Goal: Information Seeking & Learning: Learn about a topic

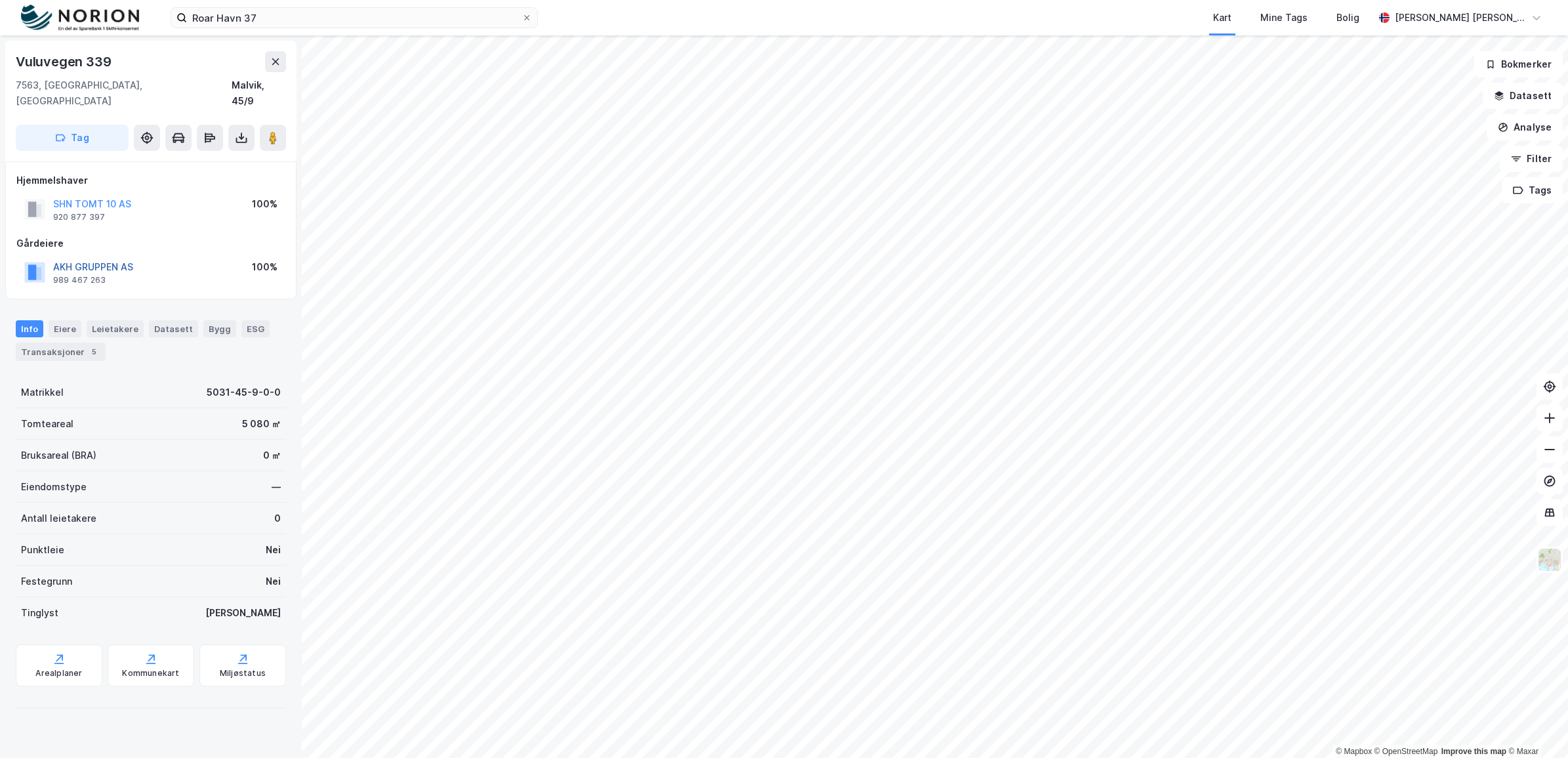
click at [0, 0] on button "AKH GRUPPEN AS" at bounding box center [0, 0] width 0 height 0
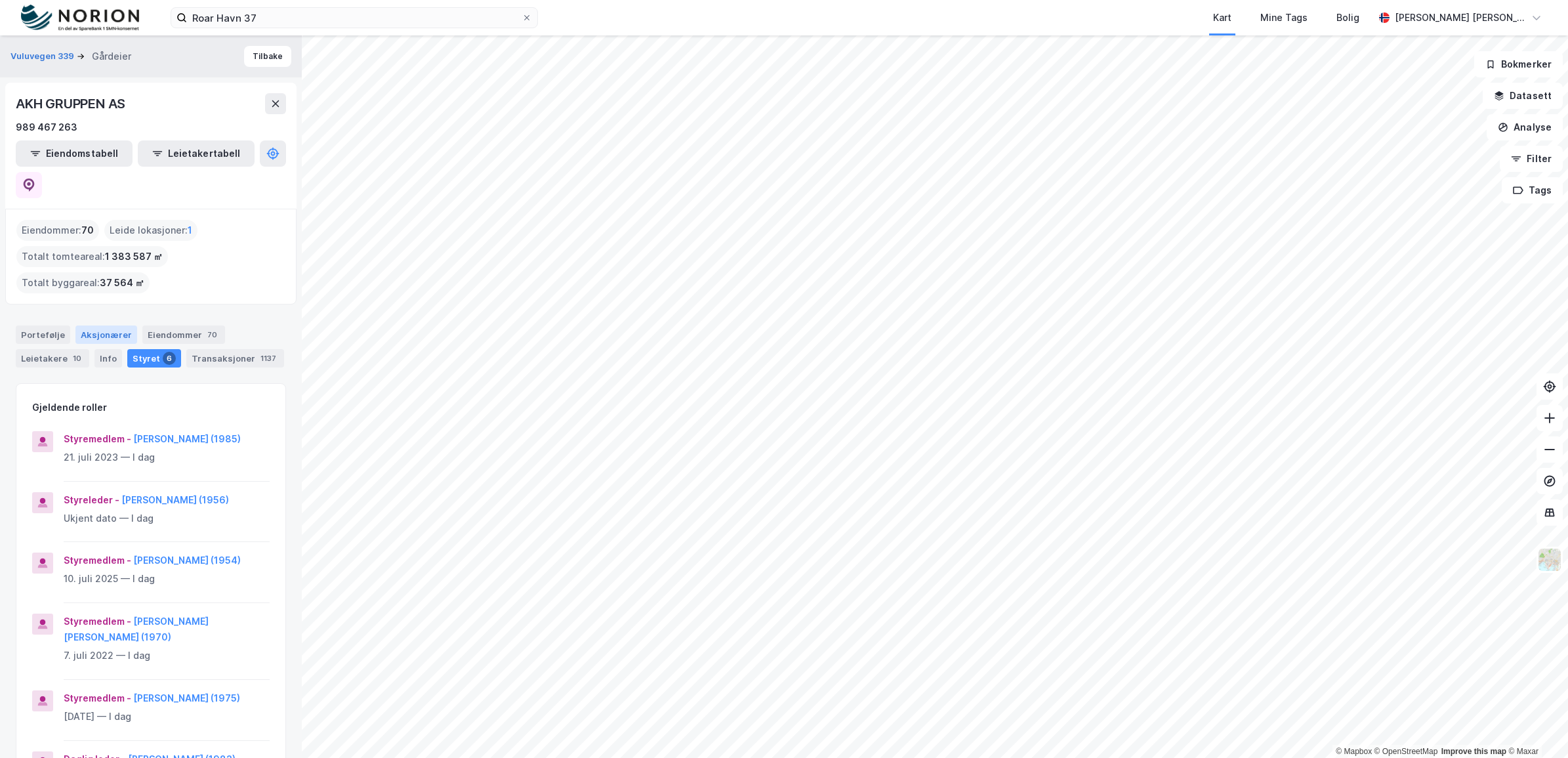
click at [99, 326] on div "Aksjonærer" at bounding box center [106, 335] width 62 height 18
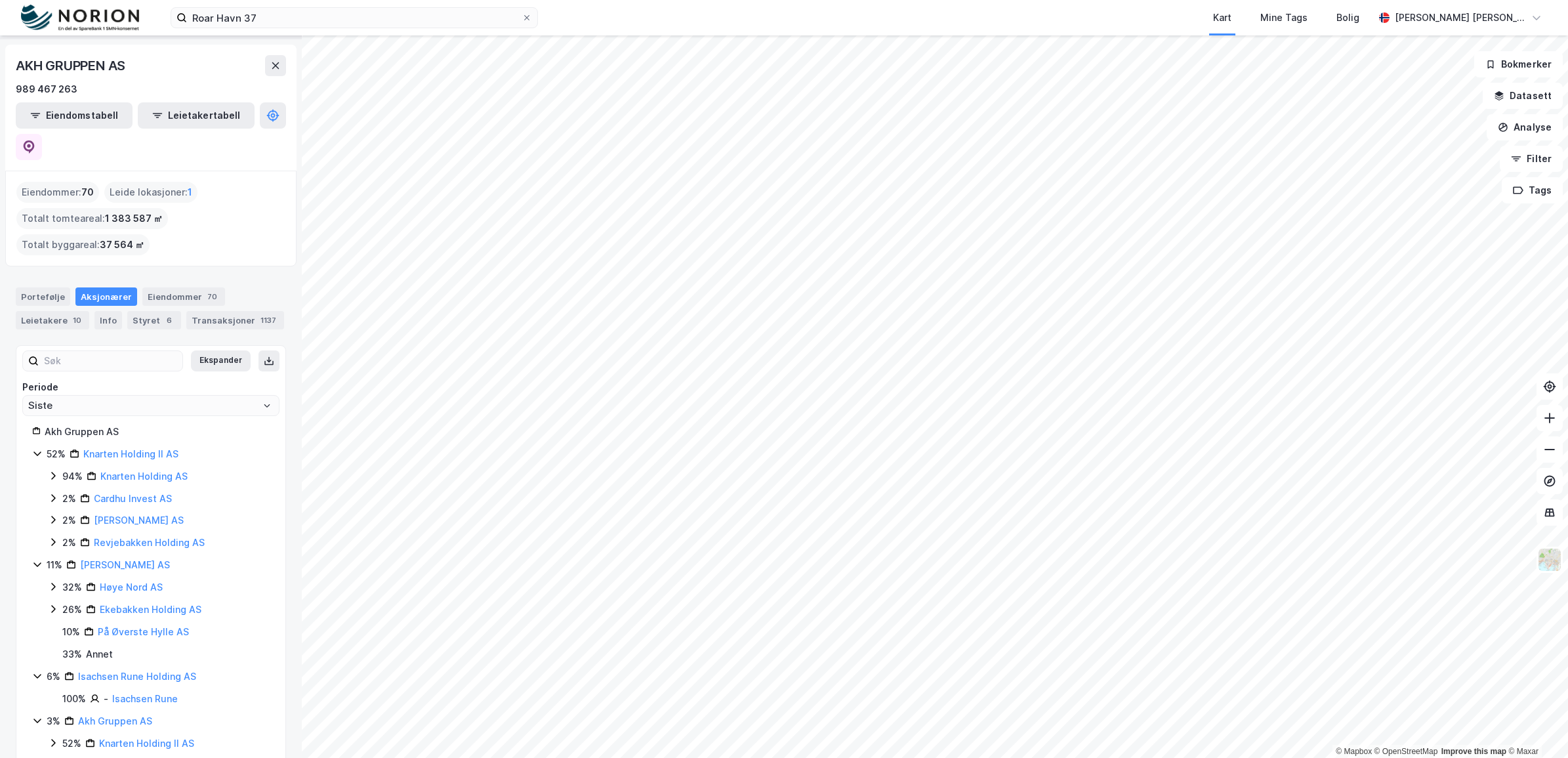
scroll to position [31, 0]
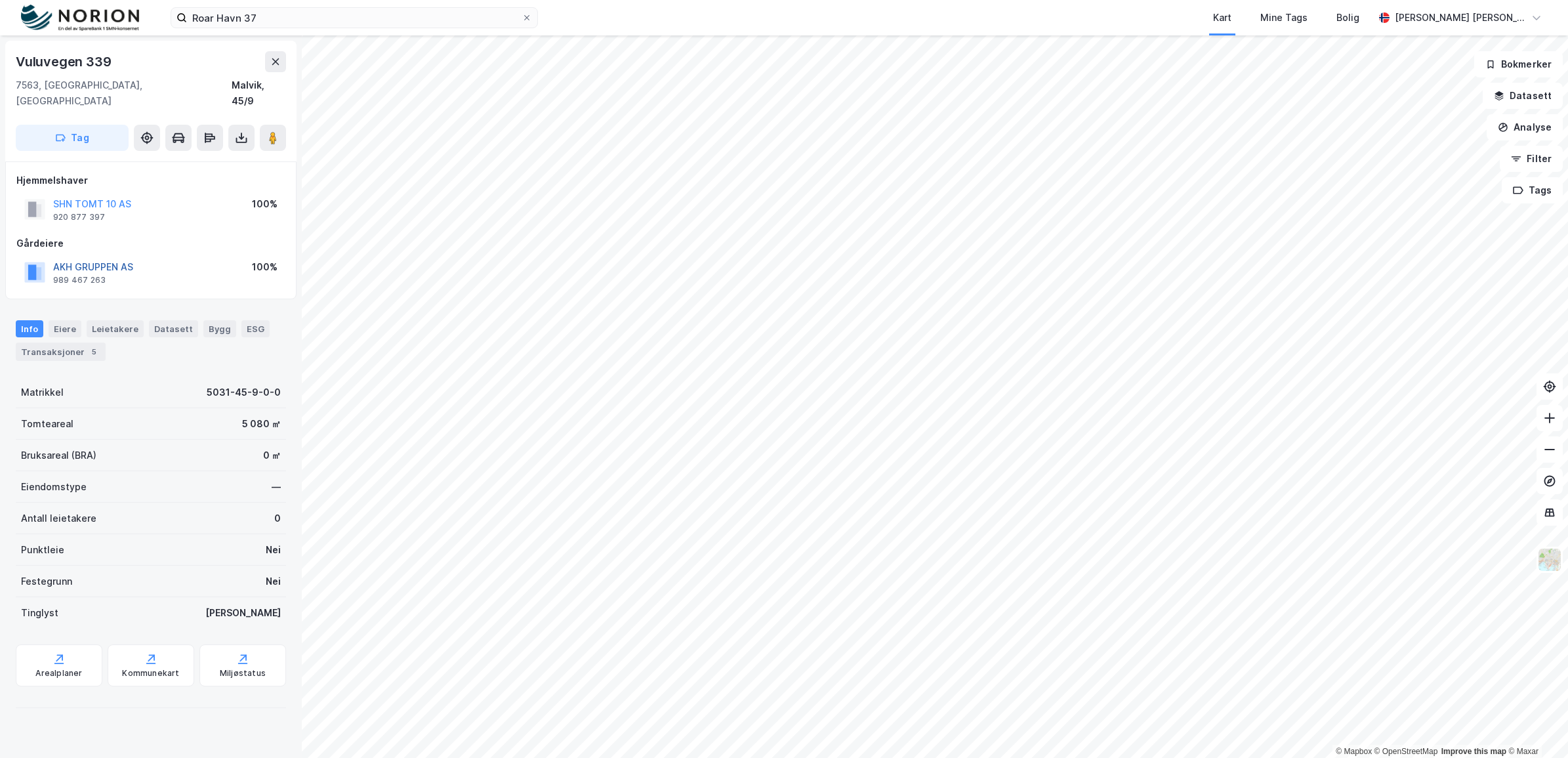
click at [0, 0] on button "AKH GRUPPEN AS" at bounding box center [0, 0] width 0 height 0
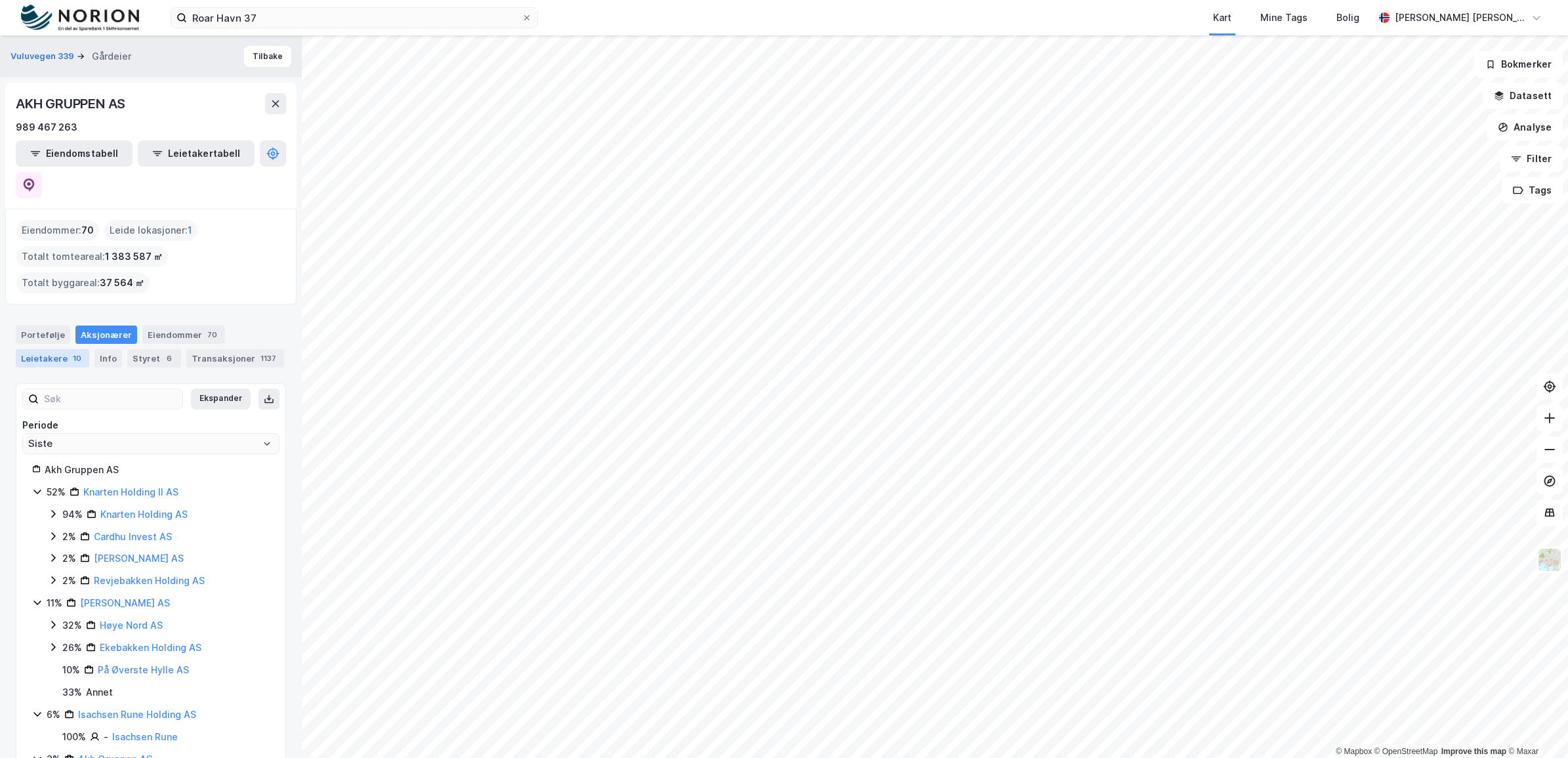
click at [64, 349] on div "Leietakere 10" at bounding box center [53, 359] width 74 height 18
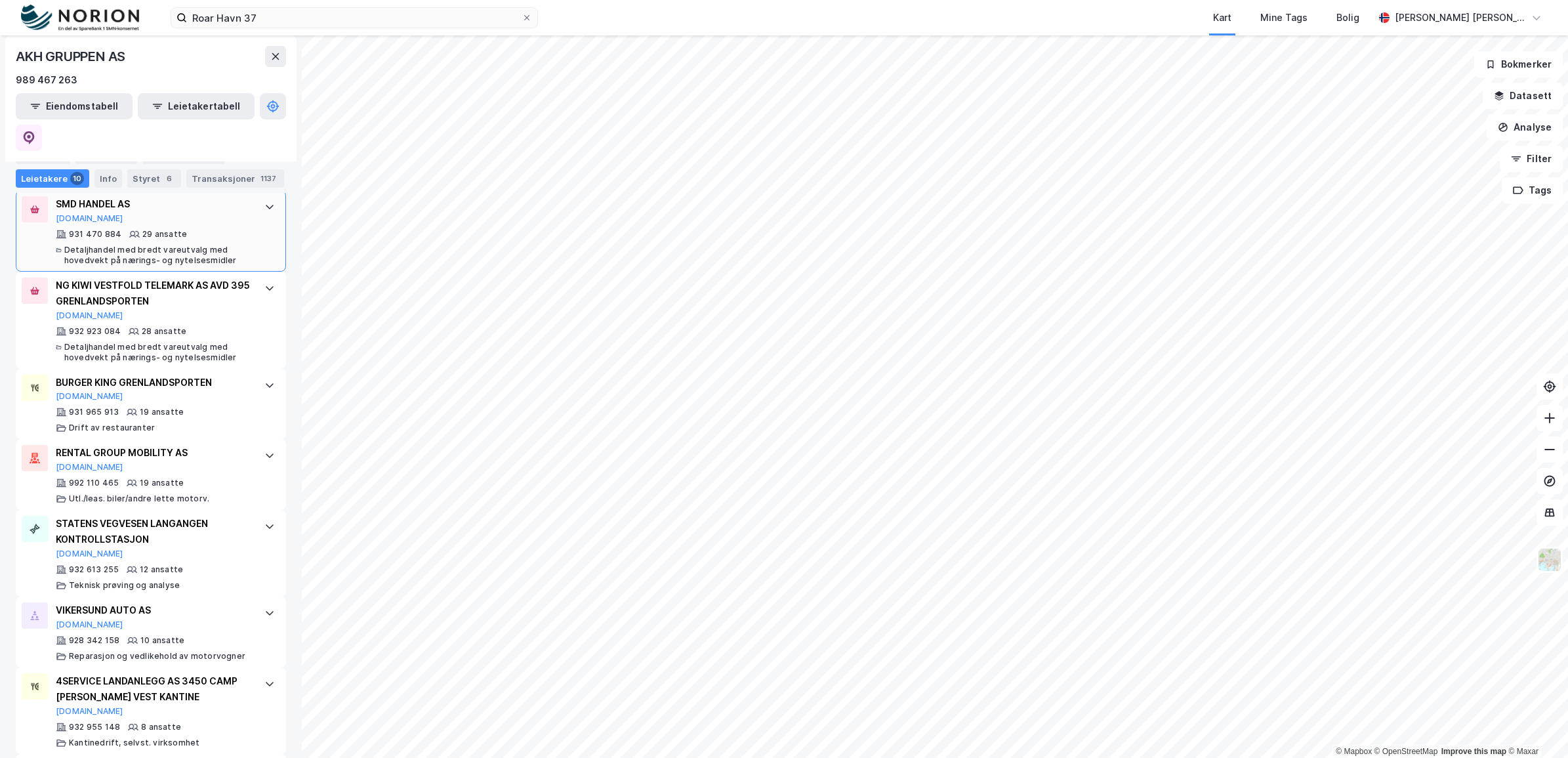
scroll to position [650, 0]
